Goal: Task Accomplishment & Management: Use online tool/utility

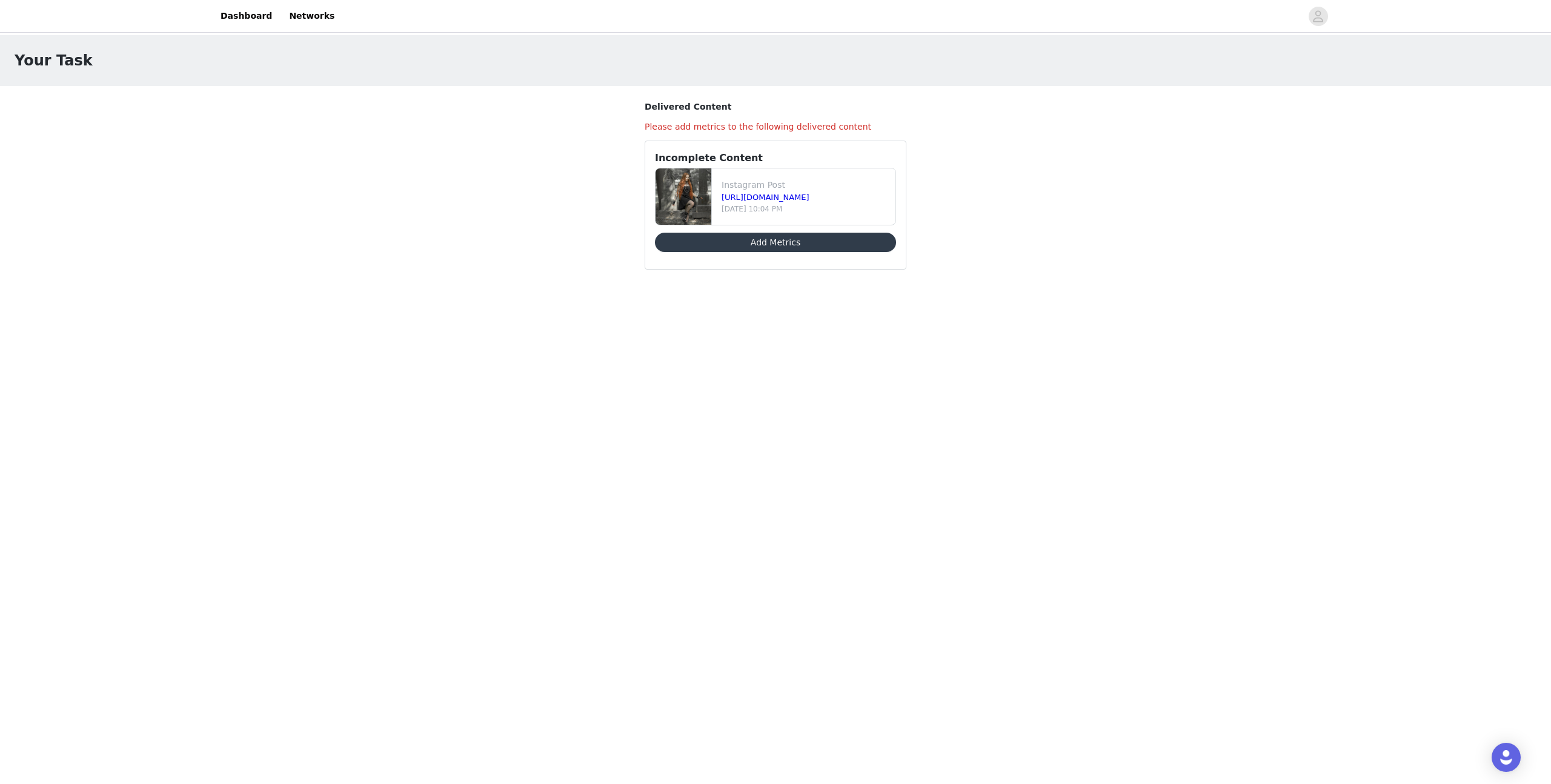
click at [780, 238] on button "Add Metrics" at bounding box center [775, 242] width 241 height 19
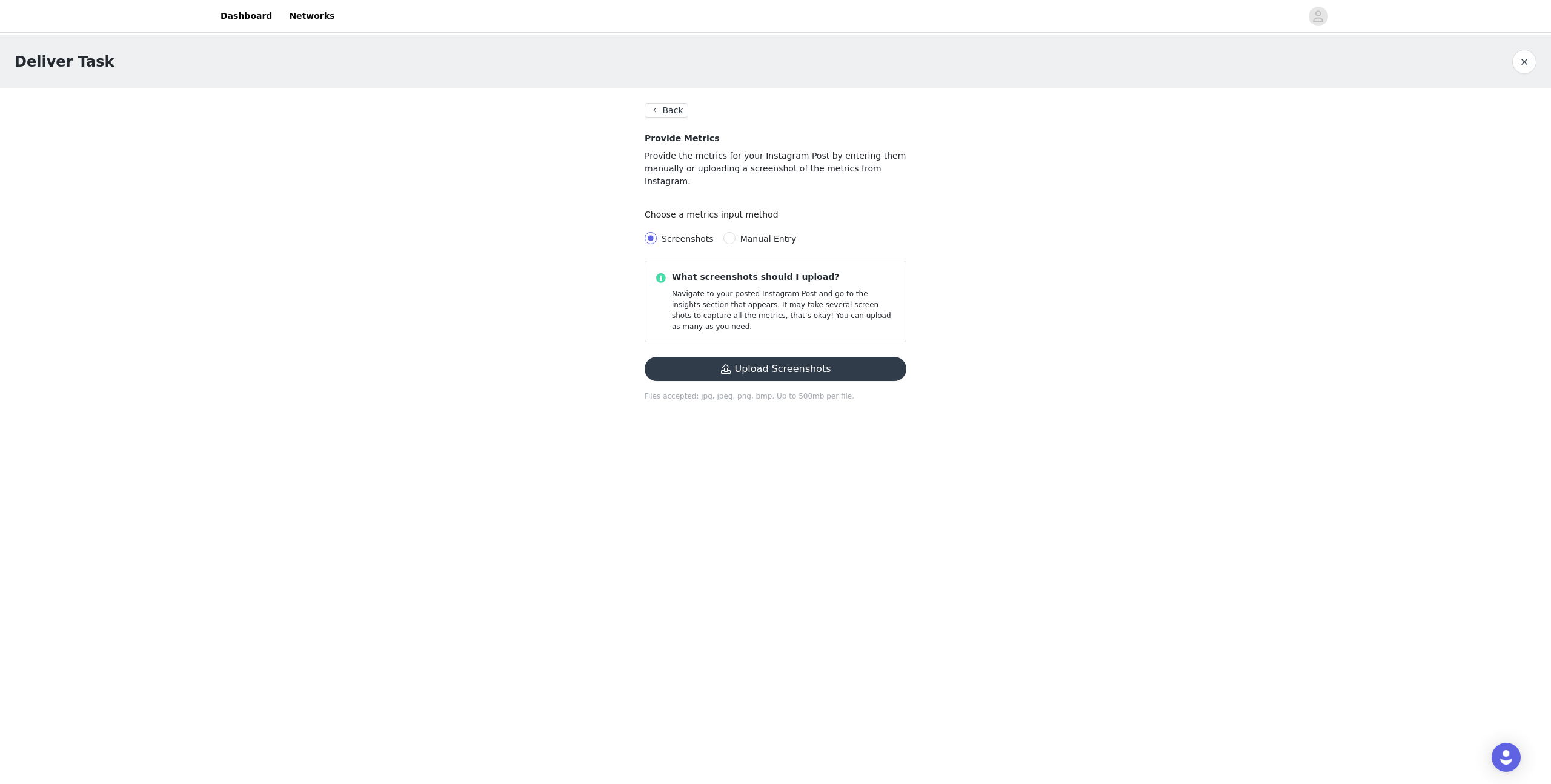
click at [780, 357] on button "Upload Screenshots" at bounding box center [776, 369] width 262 height 24
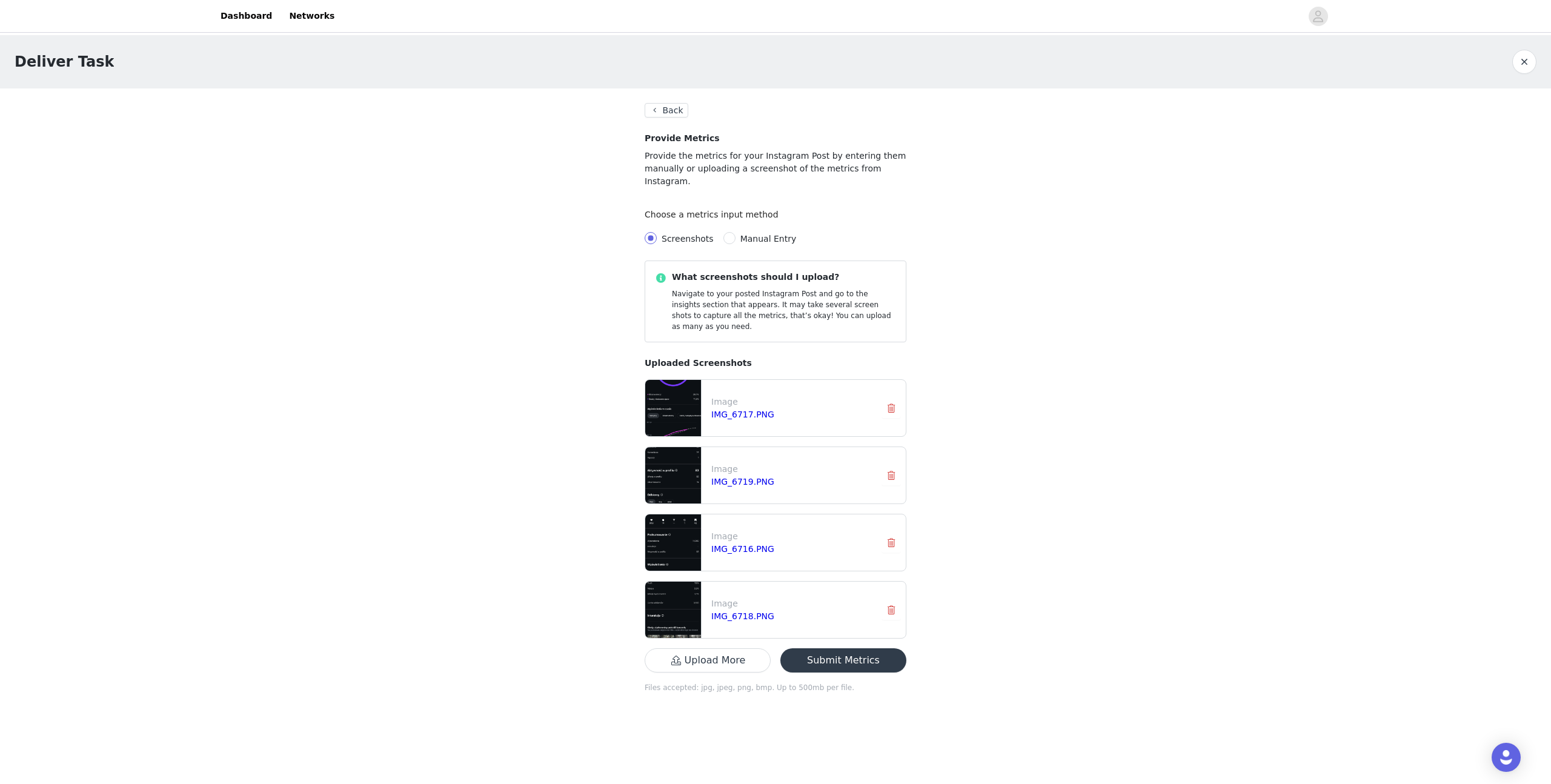
click at [853, 648] on button "Submit Metrics" at bounding box center [843, 660] width 126 height 24
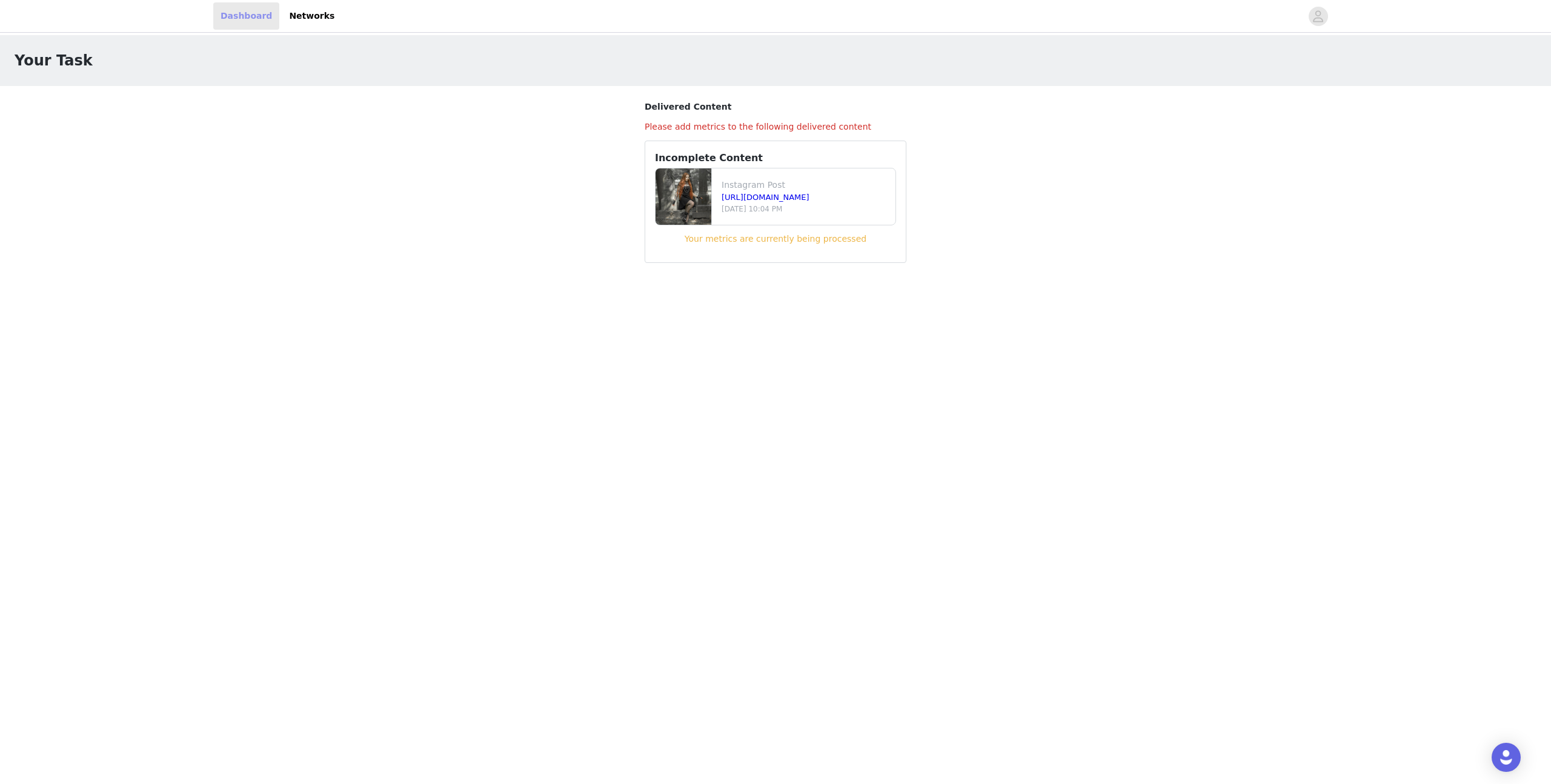
click at [226, 13] on link "Dashboard" at bounding box center [246, 16] width 66 height 27
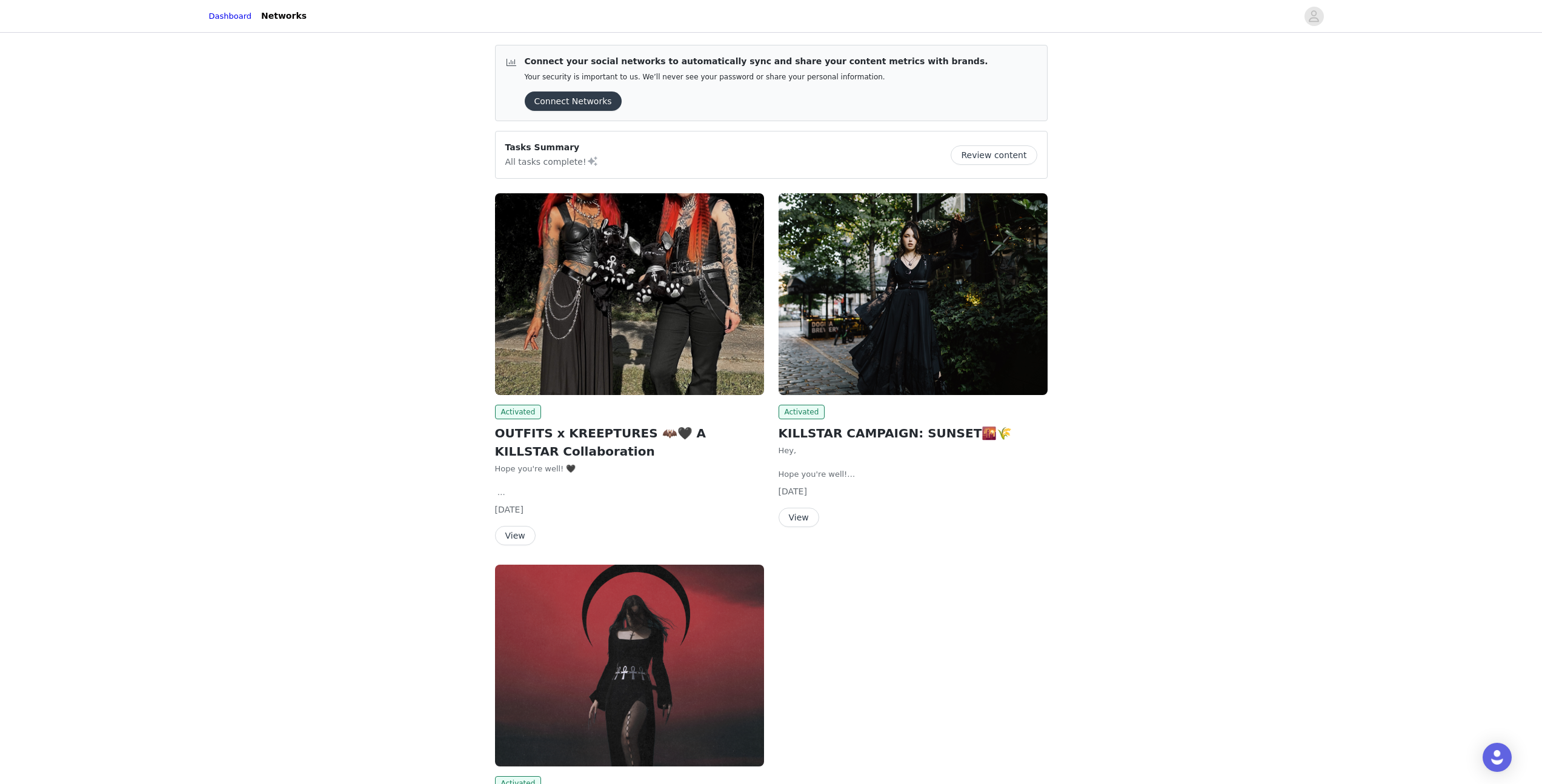
click at [514, 538] on button "View" at bounding box center [515, 535] width 40 height 19
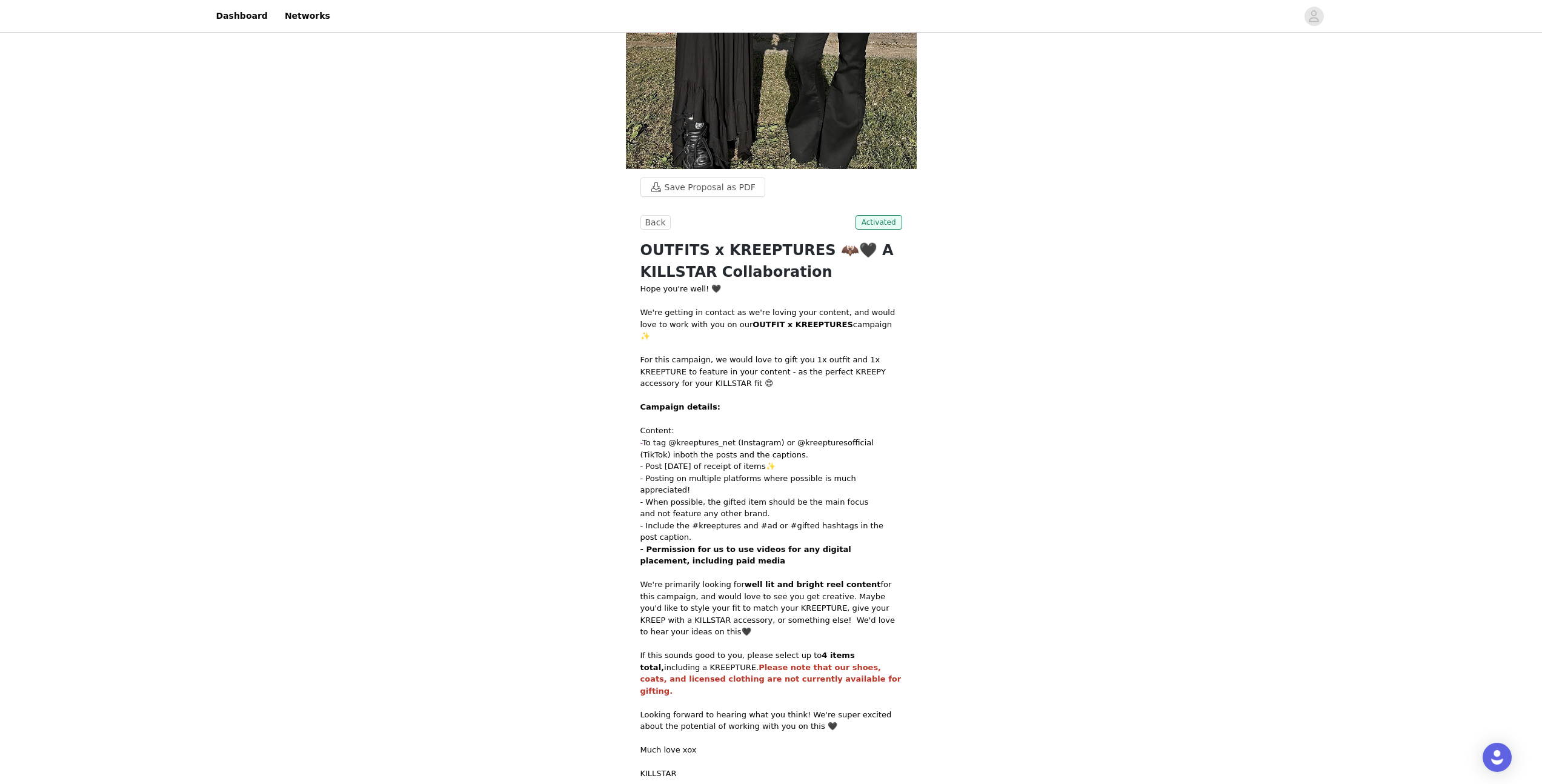
scroll to position [450, 0]
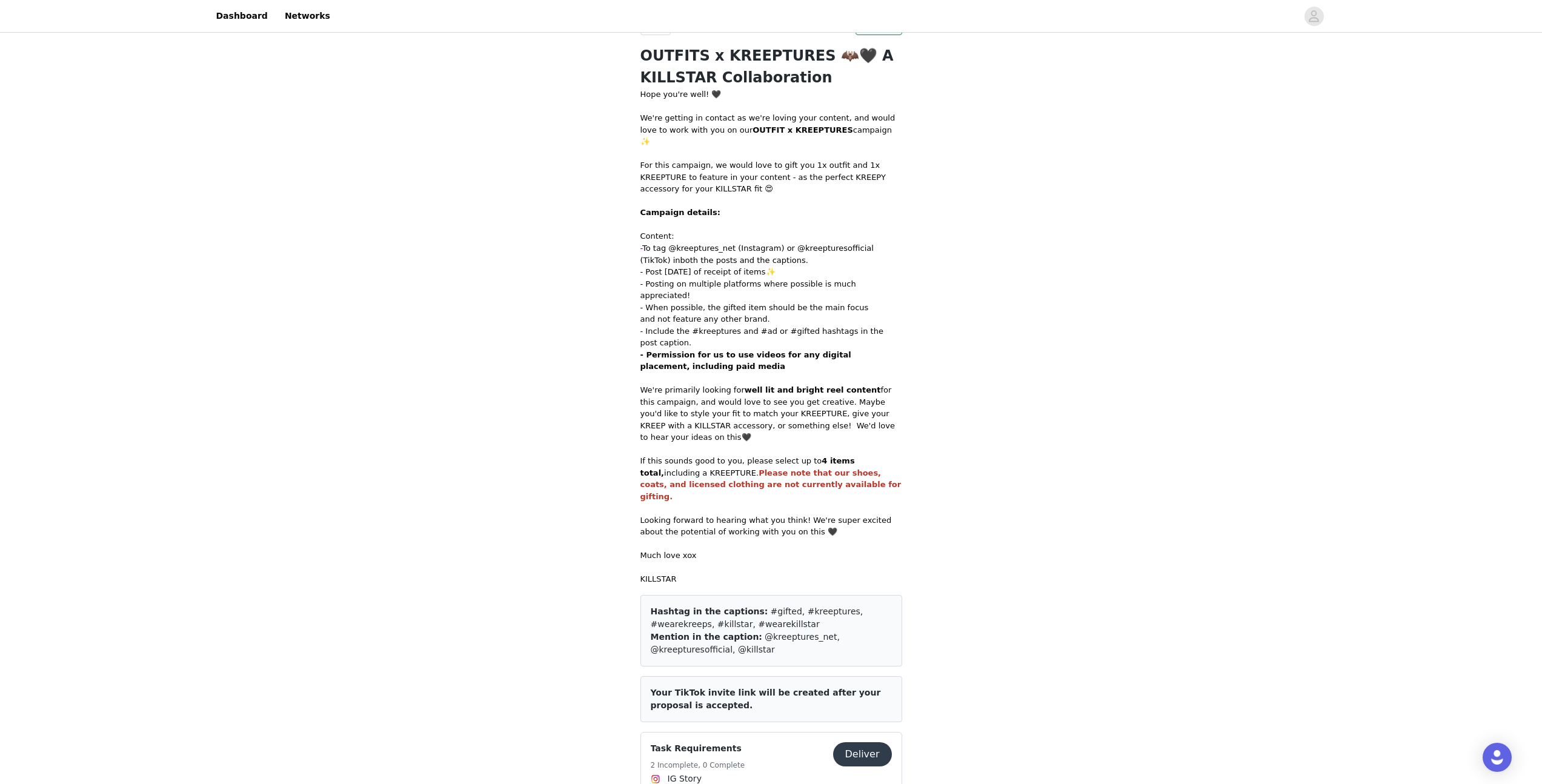
click at [684, 159] on div "For this campaign, we would love to gift you 1x outfit and 1x KREEPTURE to feat…" at bounding box center [771, 177] width 262 height 36
drag, startPoint x: 686, startPoint y: 153, endPoint x: 724, endPoint y: 151, distance: 38.1
click at [724, 159] on div "For this campaign, we would love to gift you 1x outfit and 1x KREEPTURE to feat…" at bounding box center [771, 177] width 262 height 36
drag, startPoint x: 664, startPoint y: 153, endPoint x: 719, endPoint y: 153, distance: 55.0
click at [719, 159] on div "For this campaign, we would love to gift you 1x outfit and 1x KREEPTURE to feat…" at bounding box center [771, 177] width 262 height 36
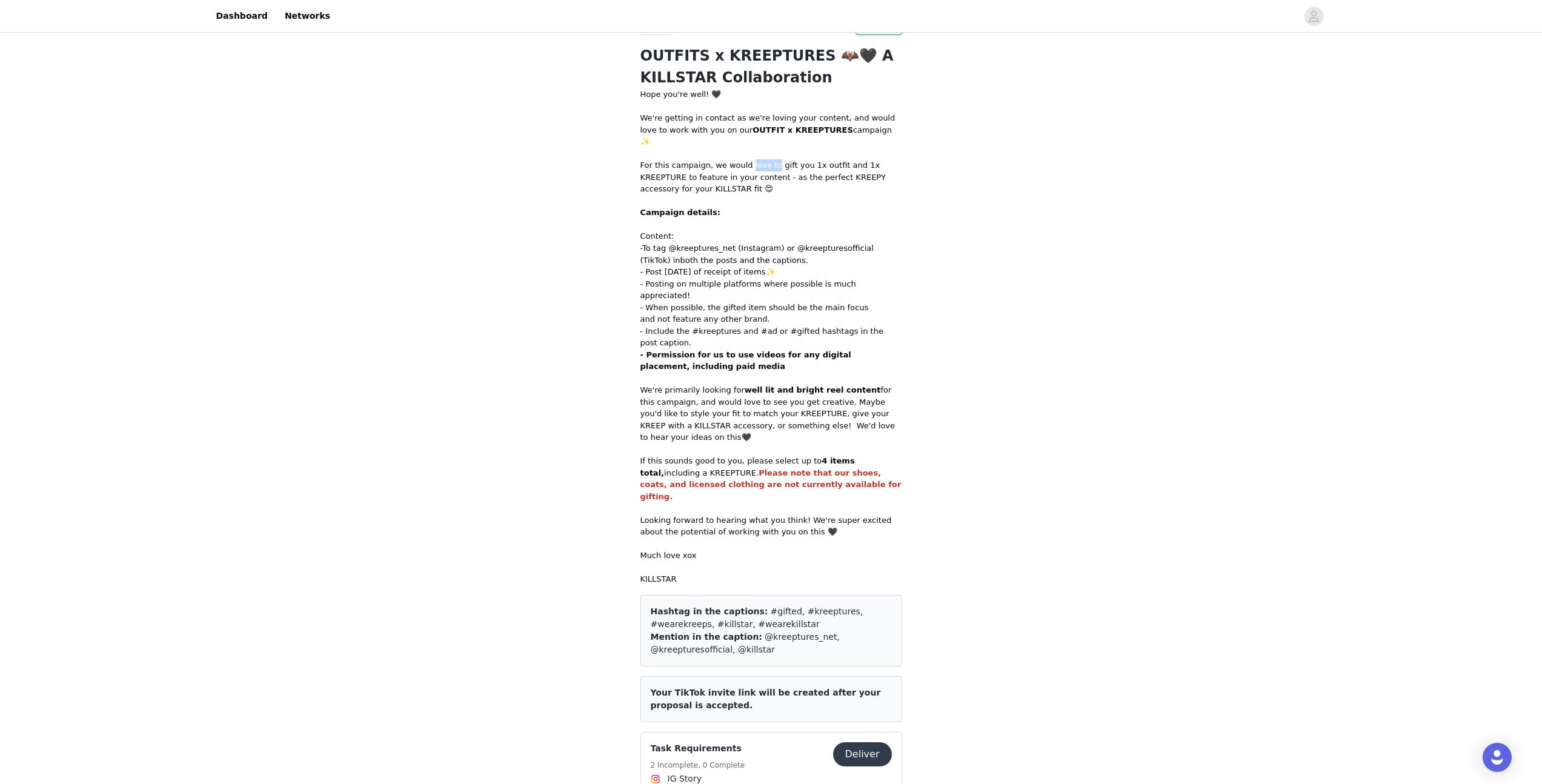
drag, startPoint x: 747, startPoint y: 152, endPoint x: 770, endPoint y: 152, distance: 23.0
click at [770, 159] on div "For this campaign, we would love to gift you 1x outfit and 1x KREEPTURE to feat…" at bounding box center [771, 177] width 262 height 36
click at [803, 159] on div "For this campaign, we would love to gift you 1x outfit and 1x KREEPTURE to feat…" at bounding box center [771, 177] width 262 height 36
drag, startPoint x: 803, startPoint y: 152, endPoint x: 826, endPoint y: 151, distance: 23.0
click at [826, 159] on div "For this campaign, we would love to gift you 1x outfit and 1x KREEPTURE to feat…" at bounding box center [771, 177] width 262 height 36
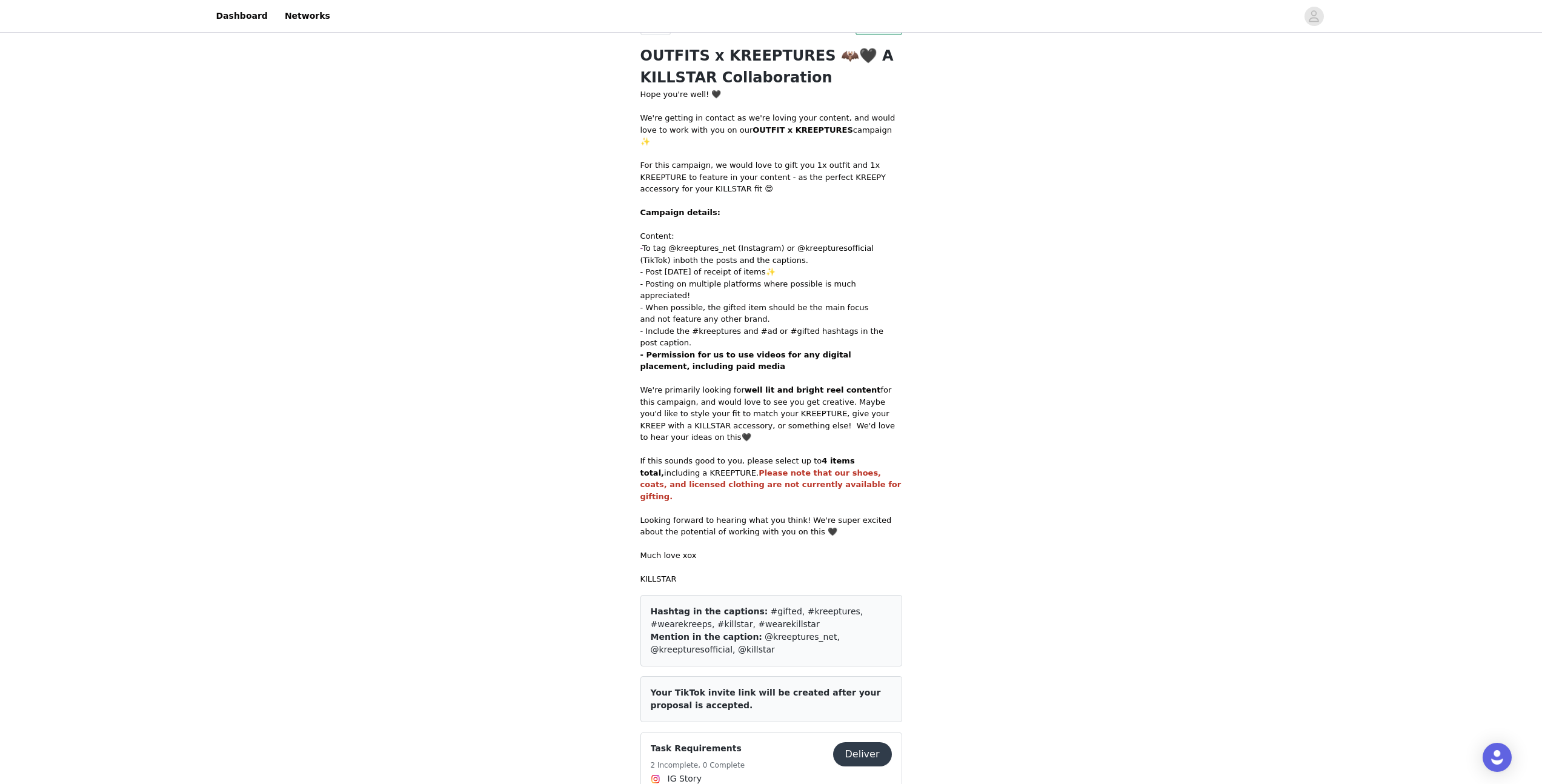
drag, startPoint x: 848, startPoint y: 152, endPoint x: 799, endPoint y: 162, distance: 50.0
click at [849, 159] on div "For this campaign, we would love to gift you 1x outfit and 1x KREEPTURE to feat…" at bounding box center [771, 177] width 262 height 36
click at [664, 164] on div "For this campaign, we would love to gift you 1x outfit and 1x KREEPTURE to feat…" at bounding box center [771, 177] width 262 height 36
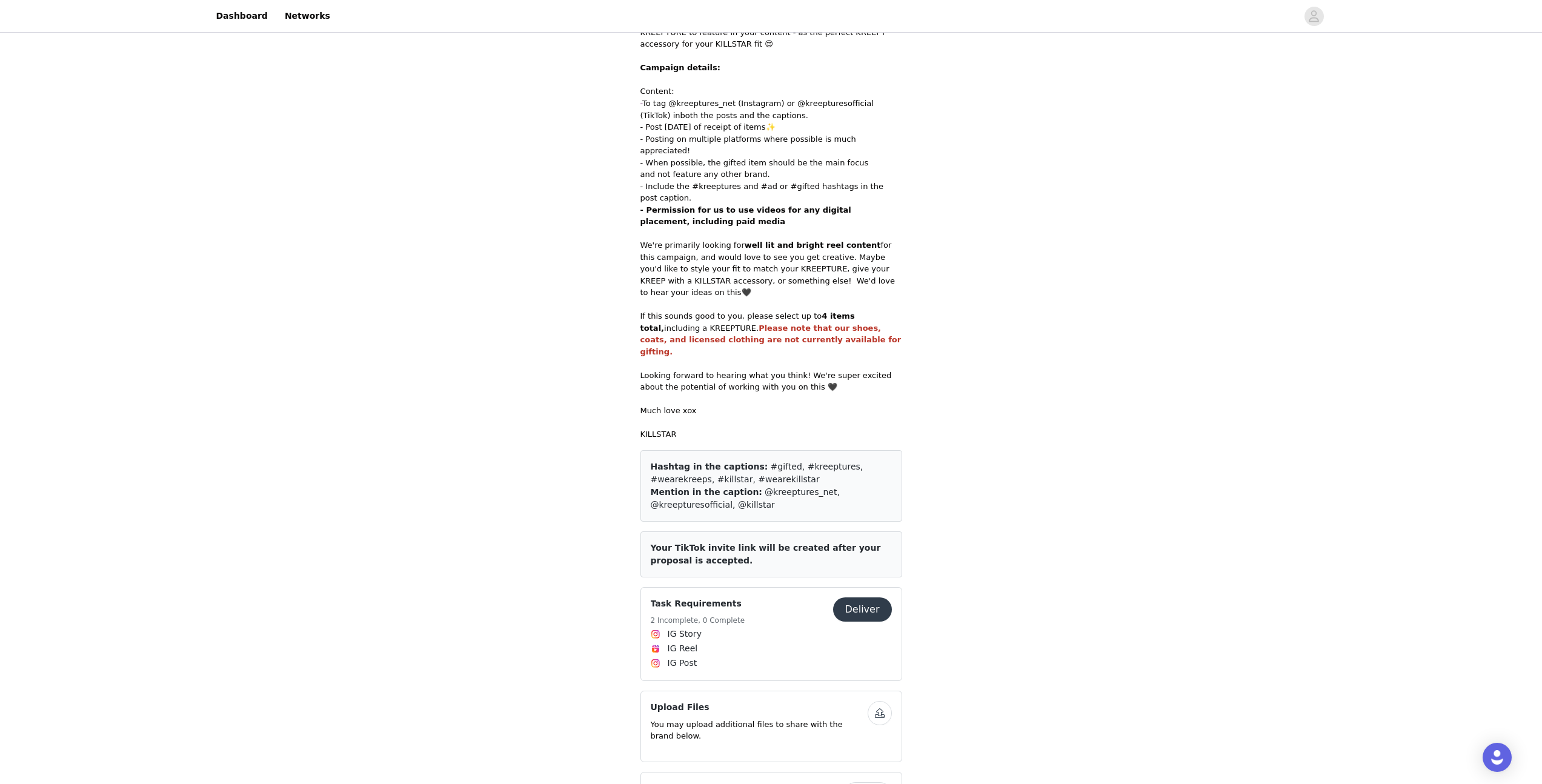
scroll to position [401, 0]
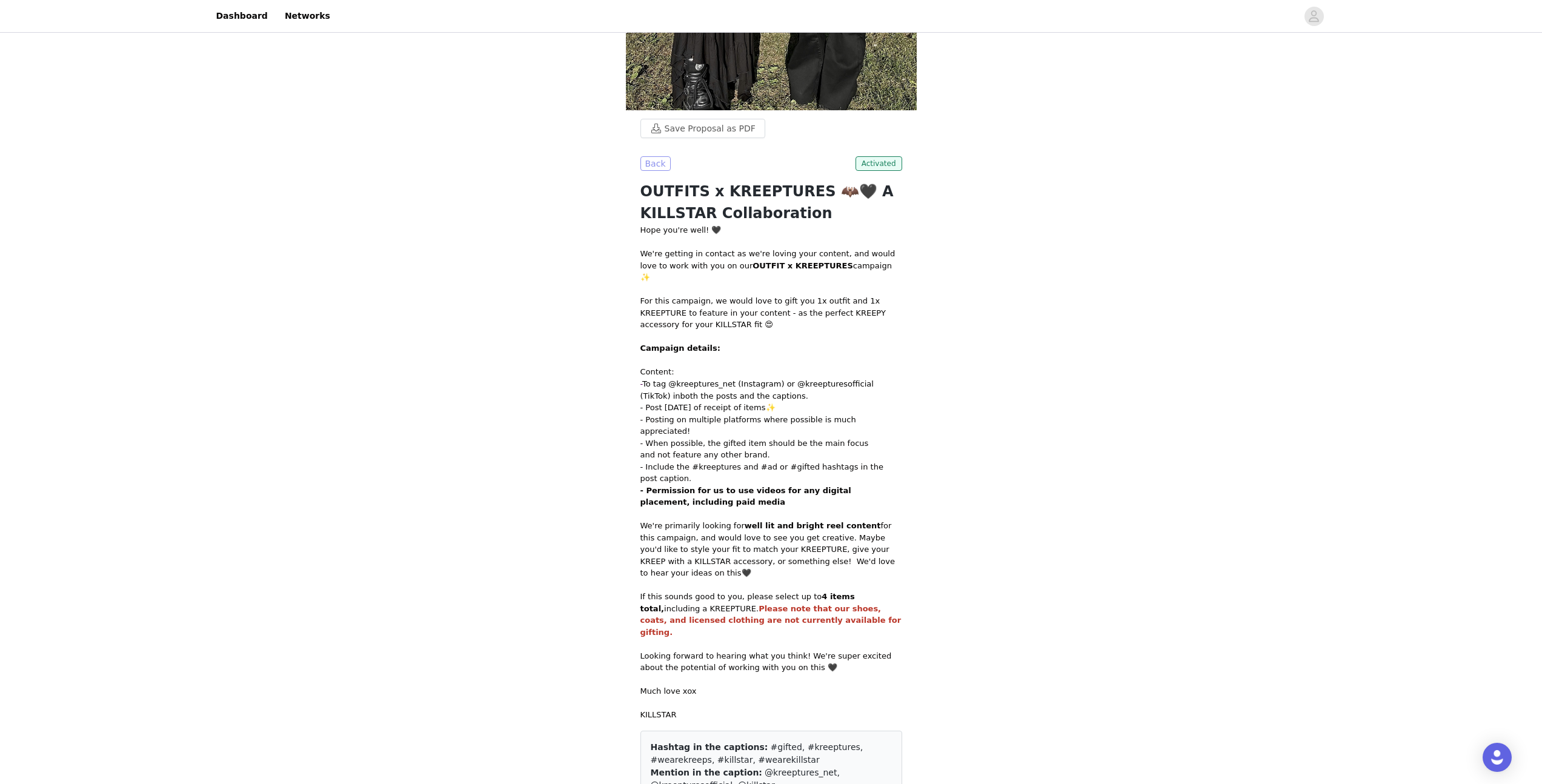
click at [643, 168] on button "Back" at bounding box center [655, 164] width 30 height 15
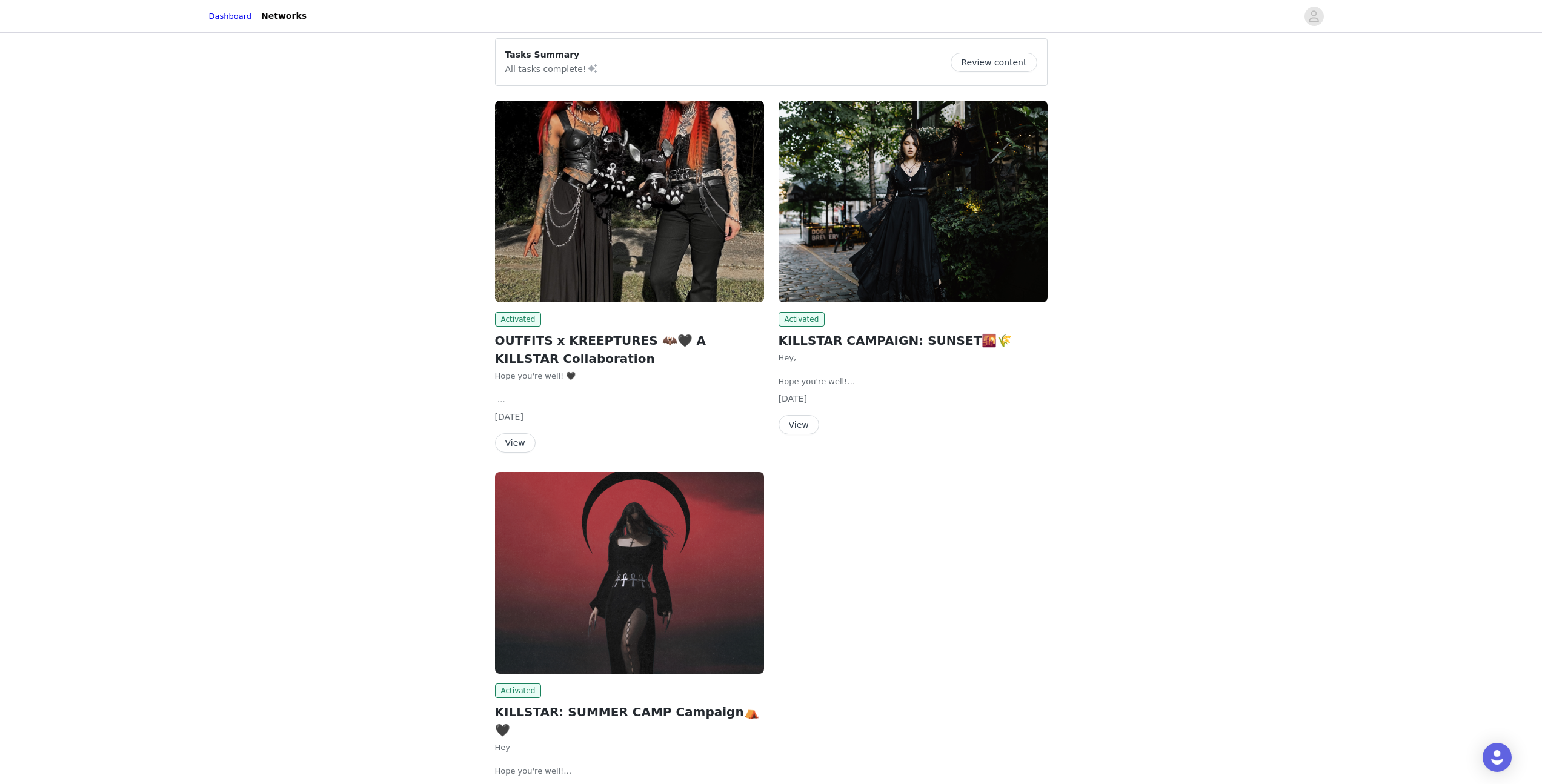
scroll to position [170, 0]
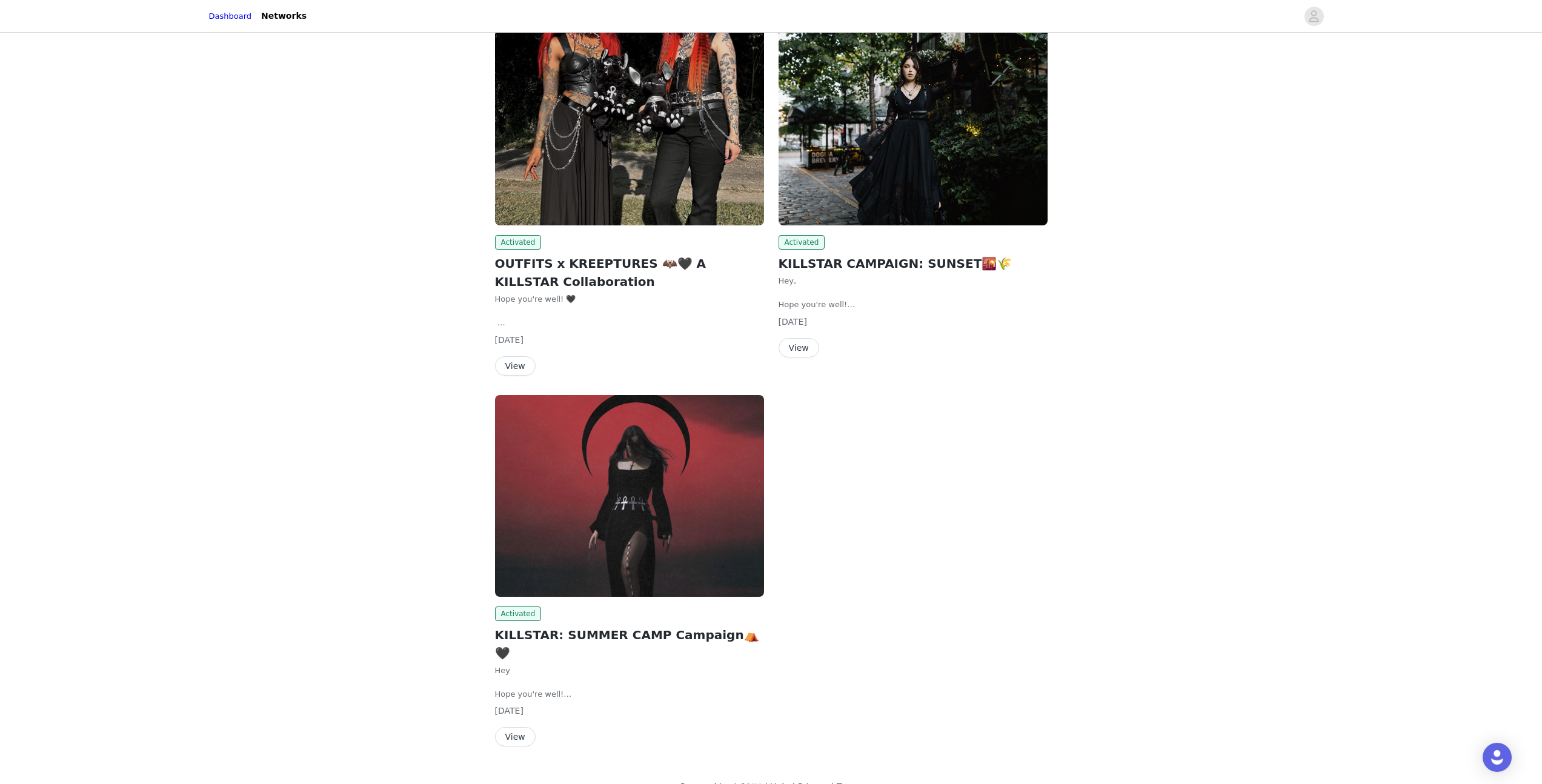
click at [791, 349] on button "View" at bounding box center [798, 347] width 40 height 19
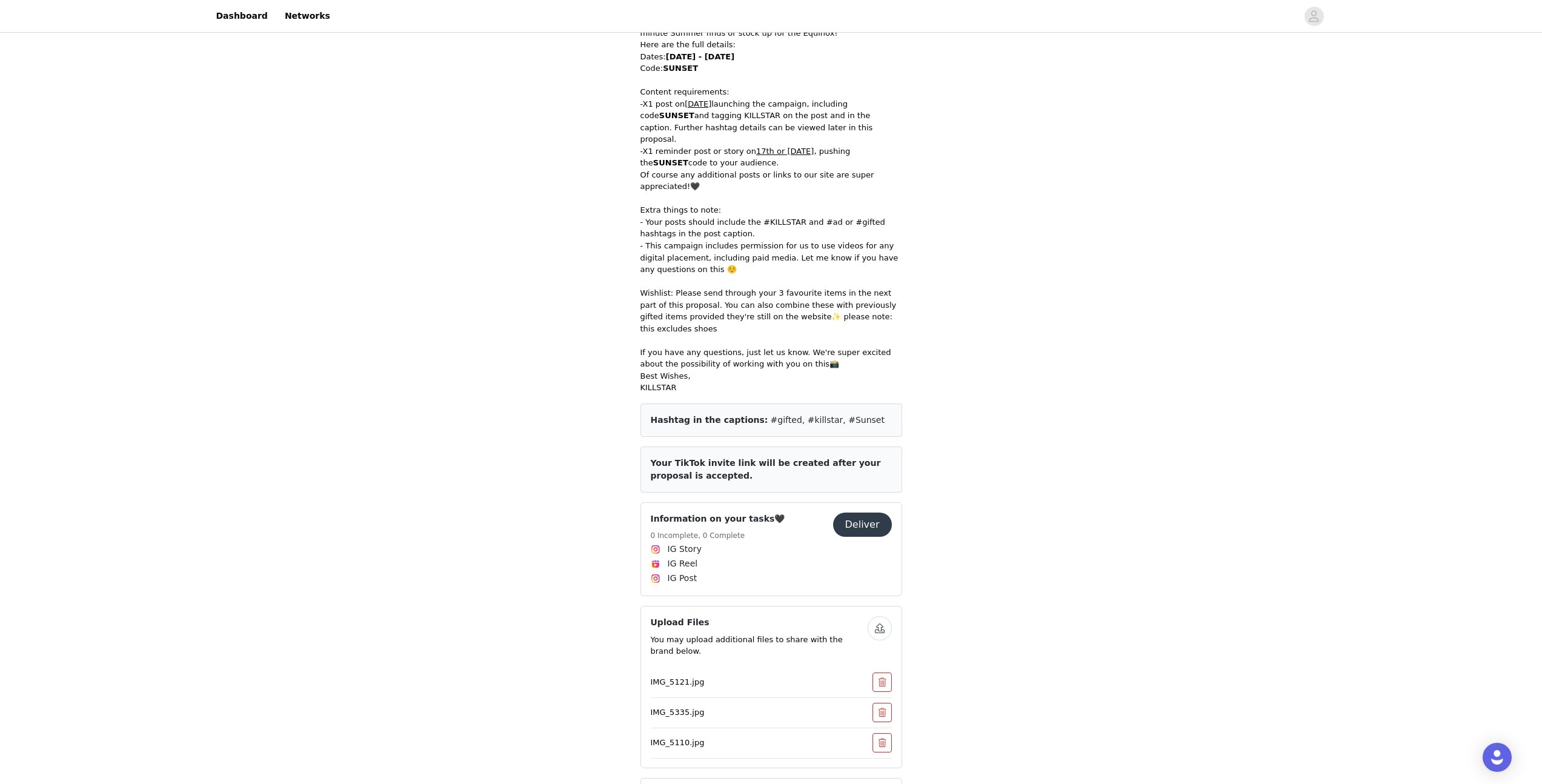
scroll to position [500, 0]
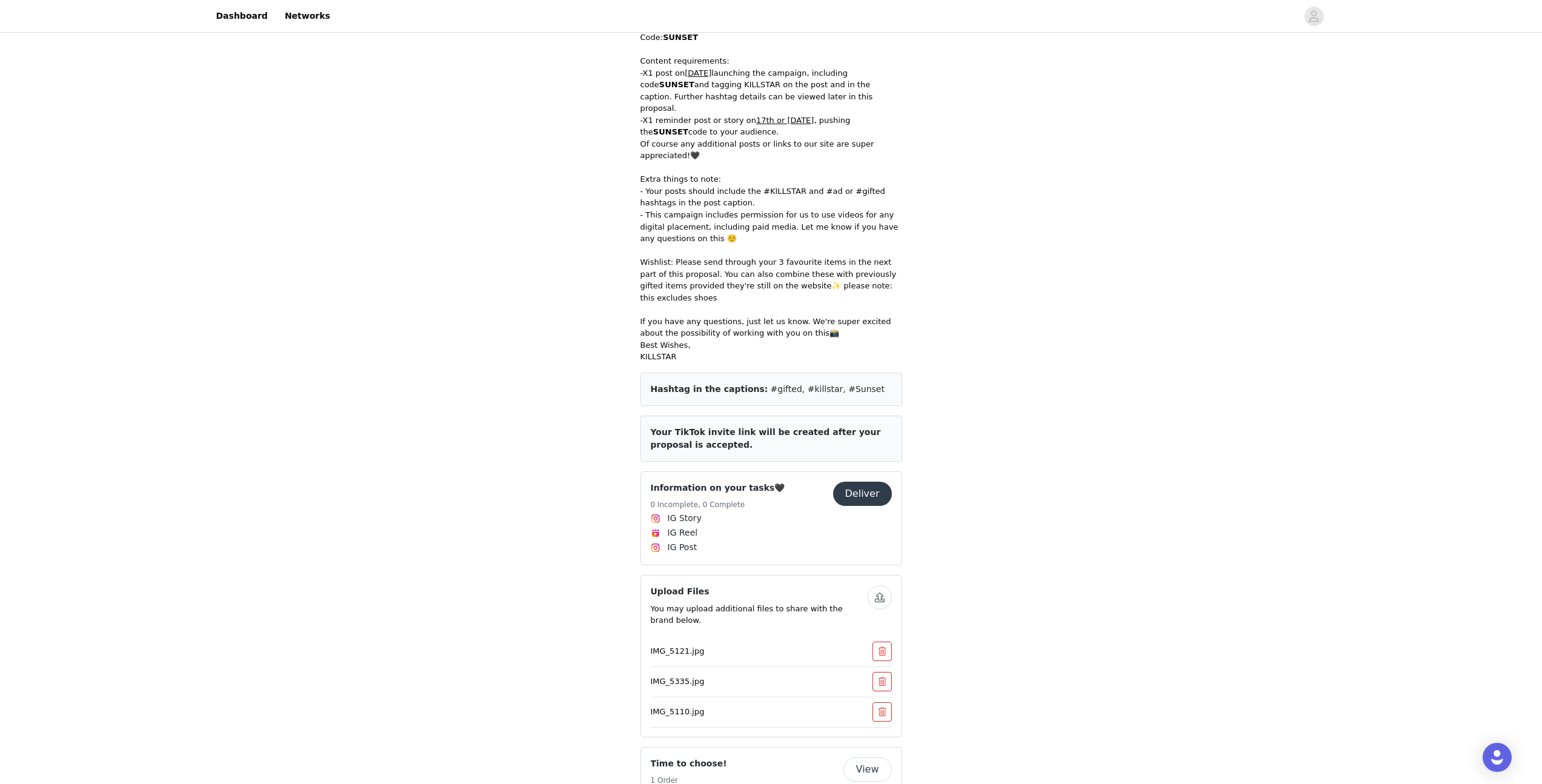
click at [860, 481] on button "Deliver" at bounding box center [862, 493] width 59 height 24
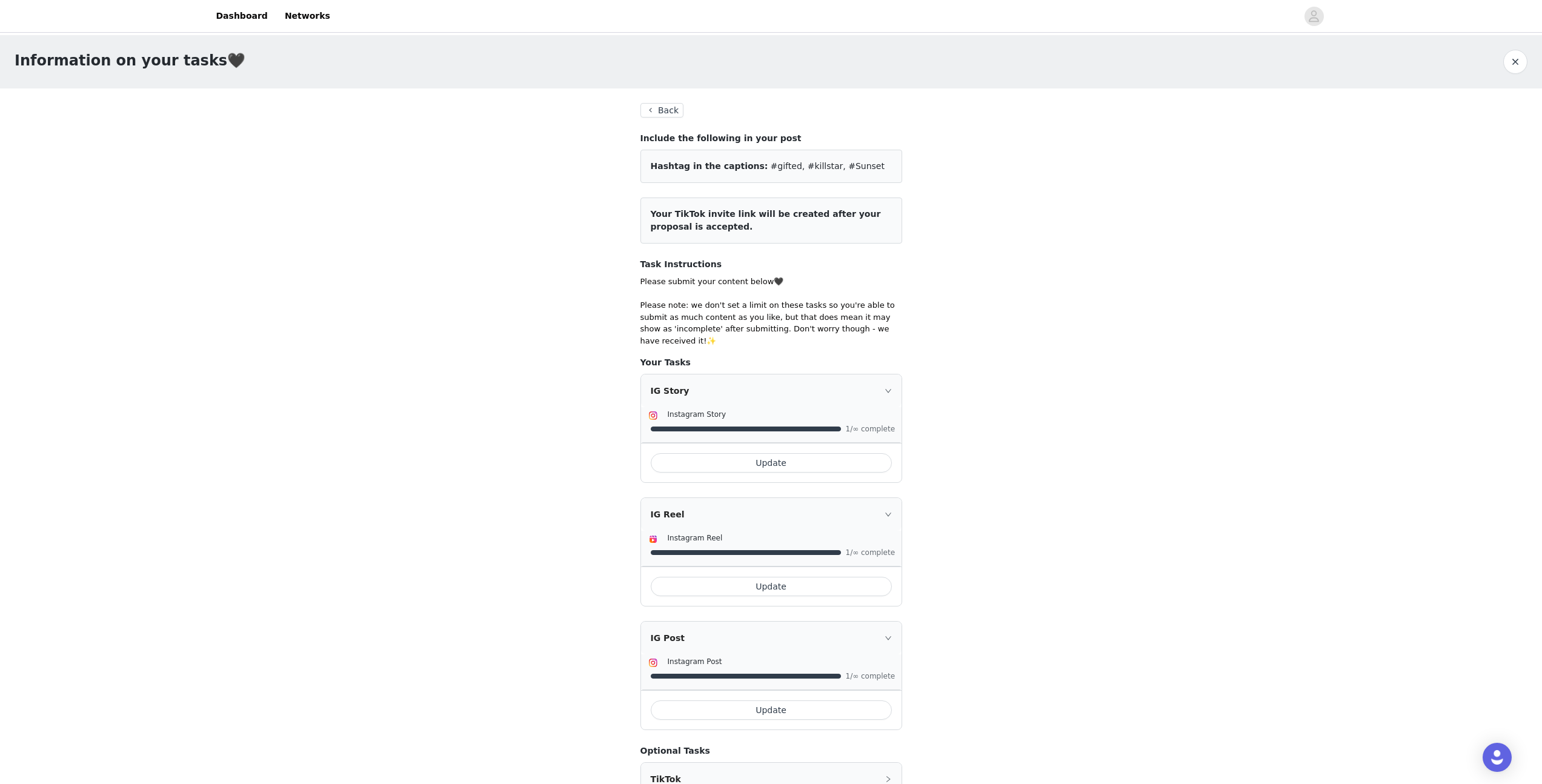
click at [803, 462] on button "Update" at bounding box center [771, 462] width 241 height 19
